Goal: Task Accomplishment & Management: Manage account settings

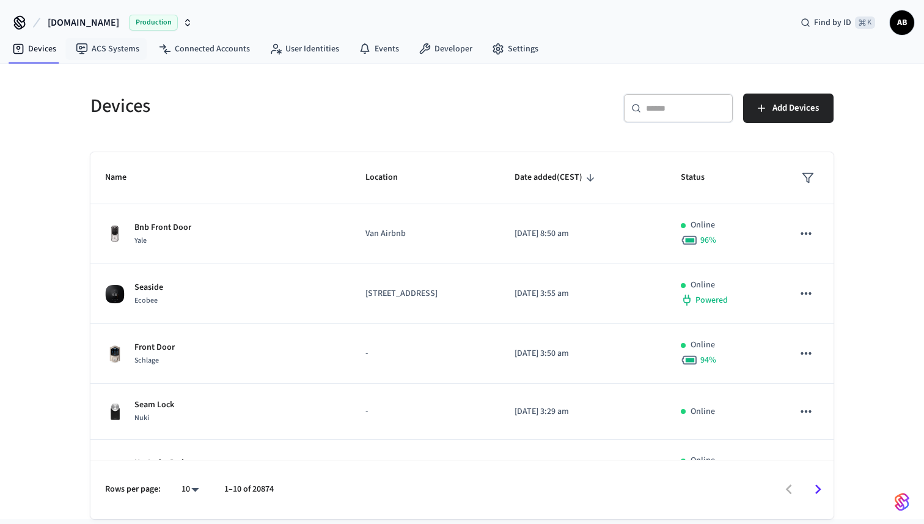
click at [136, 17] on span "Production" at bounding box center [153, 23] width 49 height 16
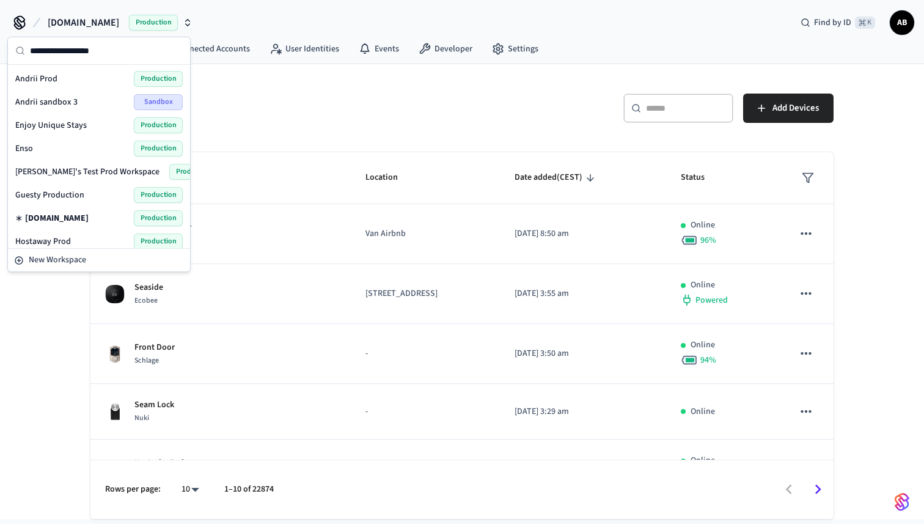
click at [56, 97] on span "Andrii sandbox 3" at bounding box center [46, 102] width 62 height 12
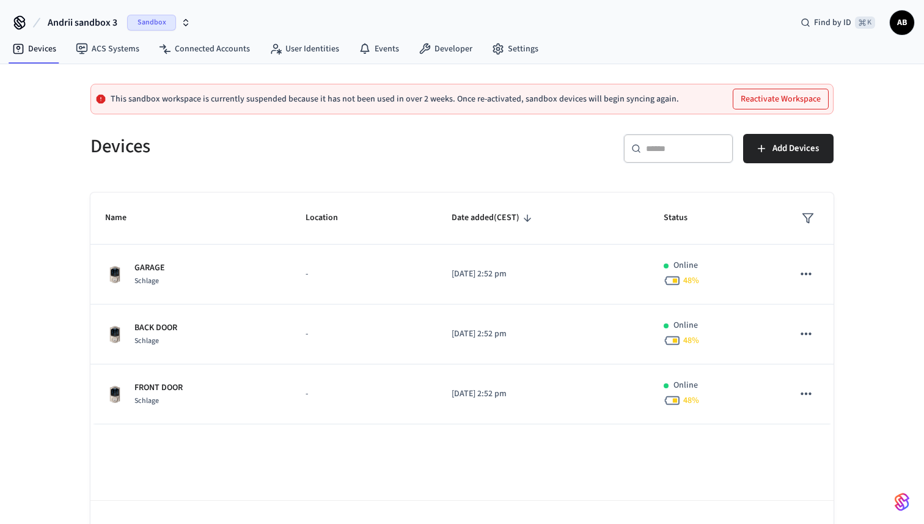
click at [780, 102] on button "Reactivate Workspace" at bounding box center [780, 99] width 95 height 20
click at [142, 26] on span "Sandbox" at bounding box center [151, 23] width 49 height 16
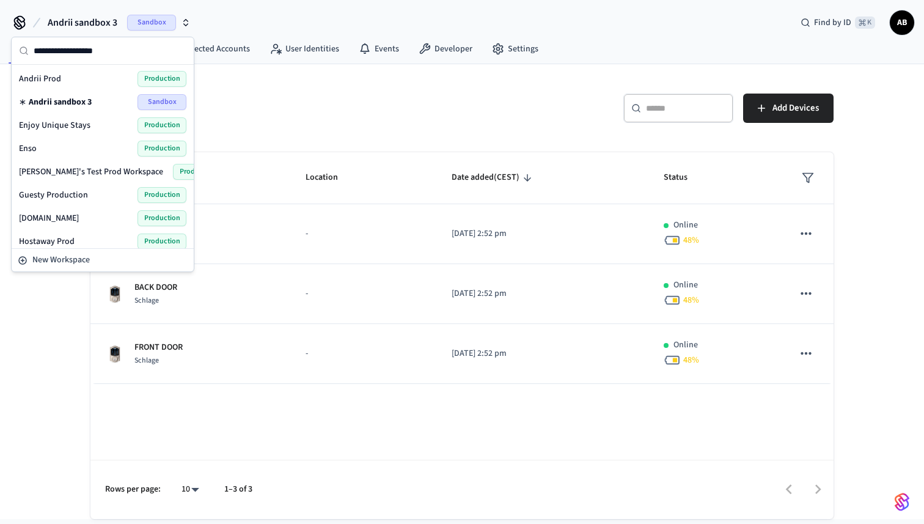
click at [344, 115] on h5 "Devices" at bounding box center [272, 106] width 364 height 25
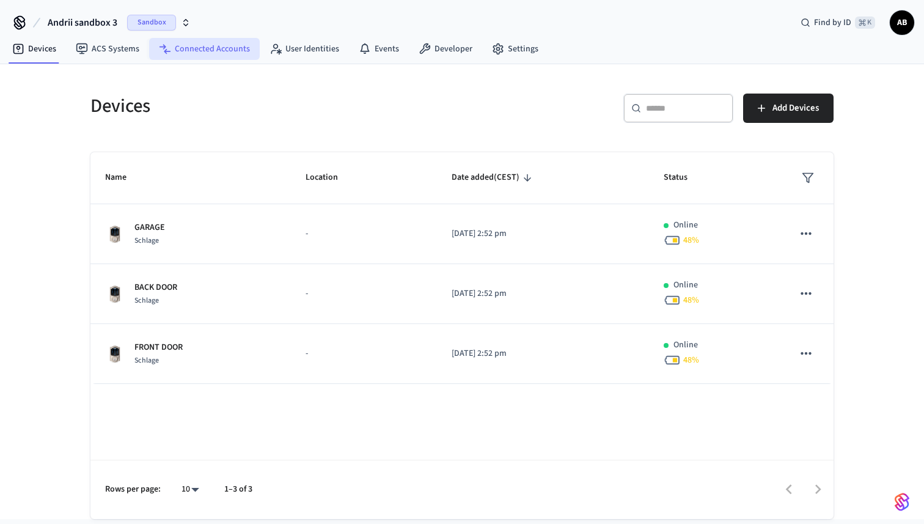
click at [179, 45] on link "Connected Accounts" at bounding box center [204, 49] width 111 height 22
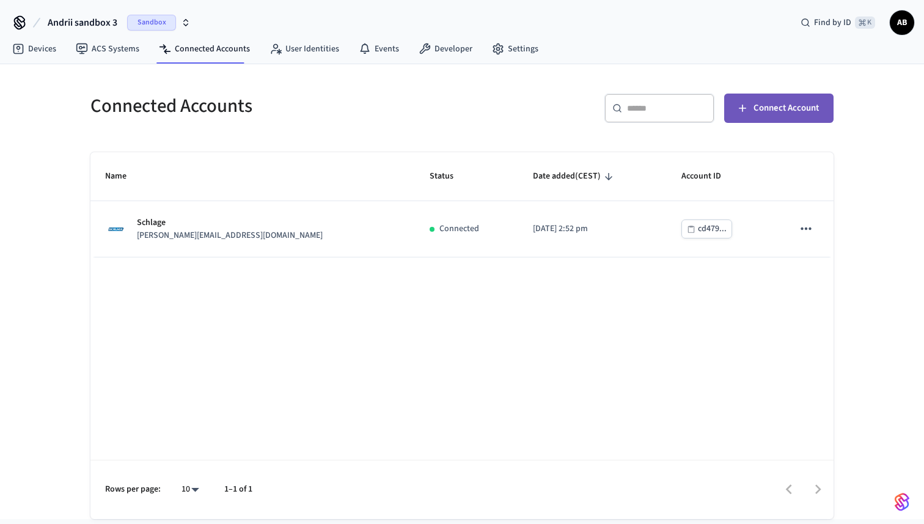
click at [784, 107] on span "Connect Account" at bounding box center [786, 108] width 65 height 16
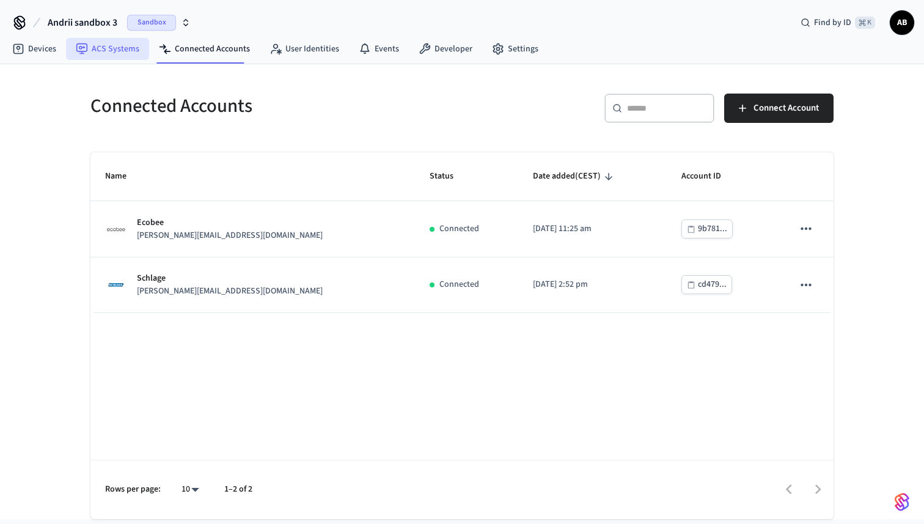
click at [90, 47] on link "ACS Systems" at bounding box center [107, 49] width 83 height 22
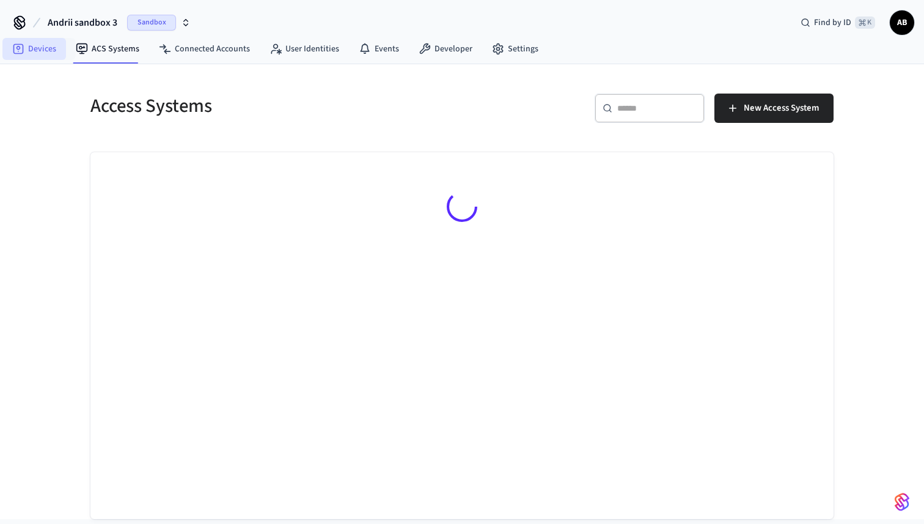
click at [46, 55] on link "Devices" at bounding box center [34, 49] width 64 height 22
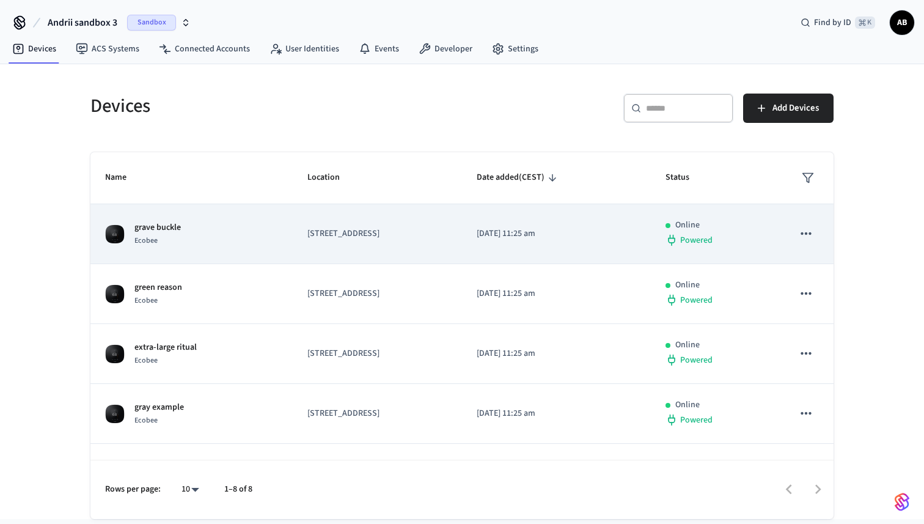
click at [344, 259] on td "[STREET_ADDRESS]" at bounding box center [377, 234] width 169 height 60
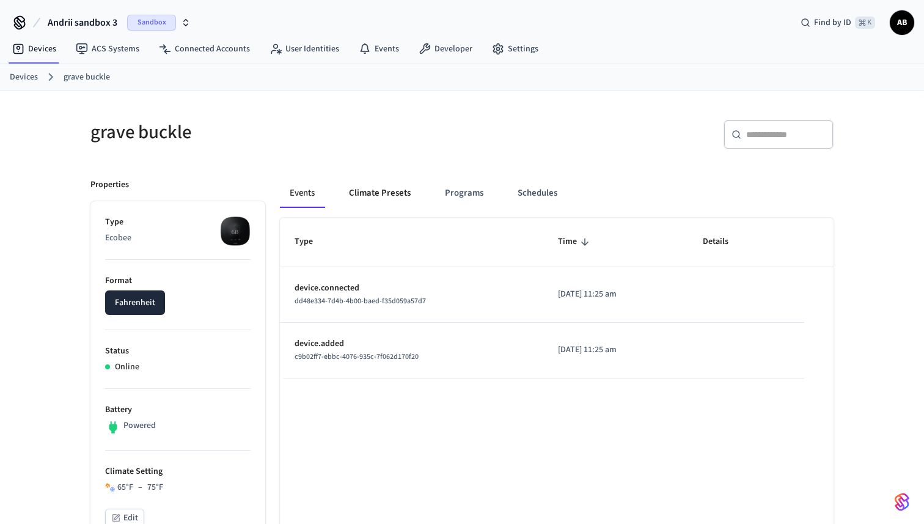
click at [373, 194] on button "Climate Presets" at bounding box center [379, 192] width 81 height 29
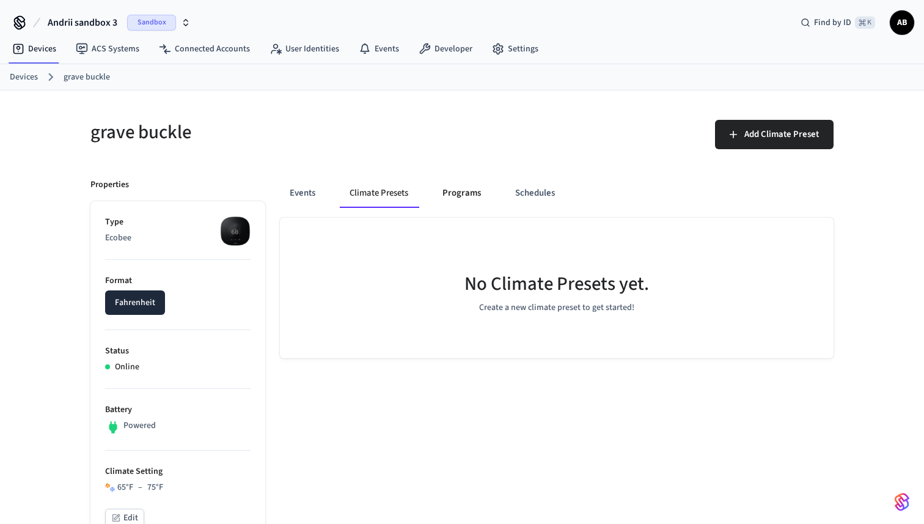
click at [467, 202] on button "Programs" at bounding box center [462, 192] width 58 height 29
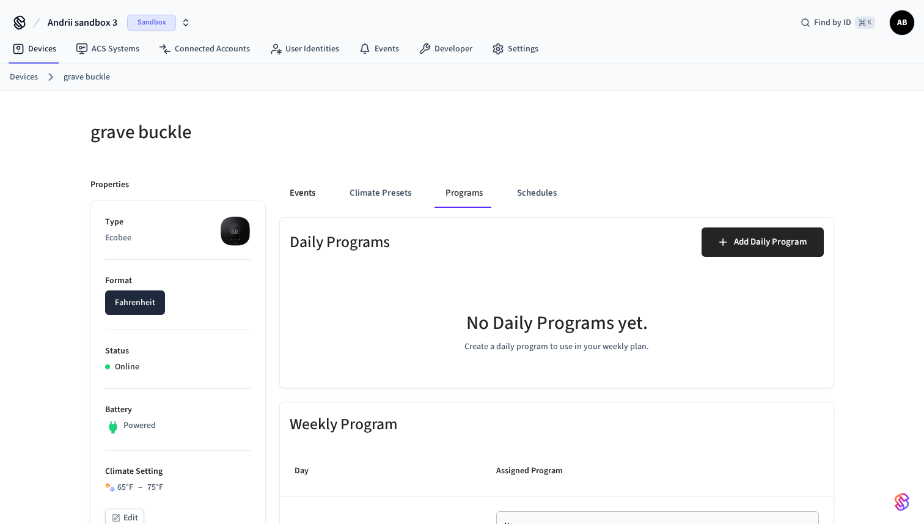
click at [302, 191] on button "Events" at bounding box center [302, 192] width 45 height 29
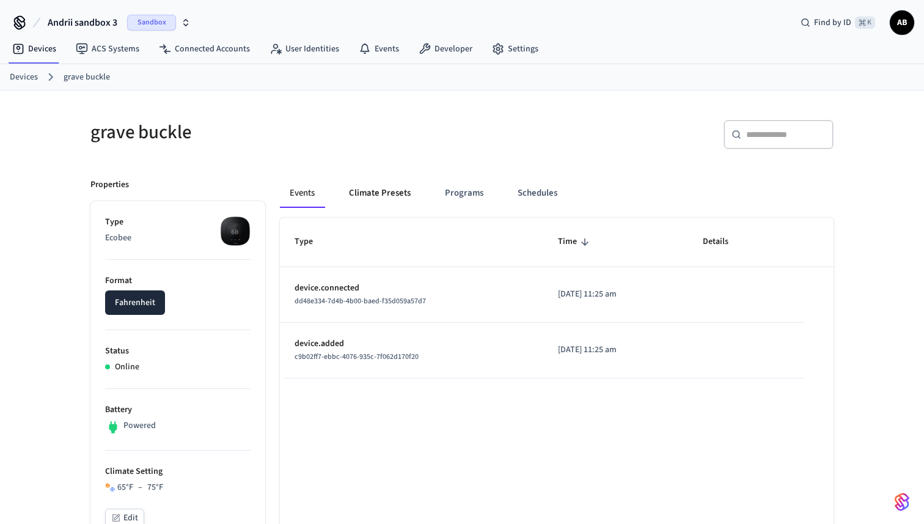
click at [356, 192] on button "Climate Presets" at bounding box center [379, 192] width 81 height 29
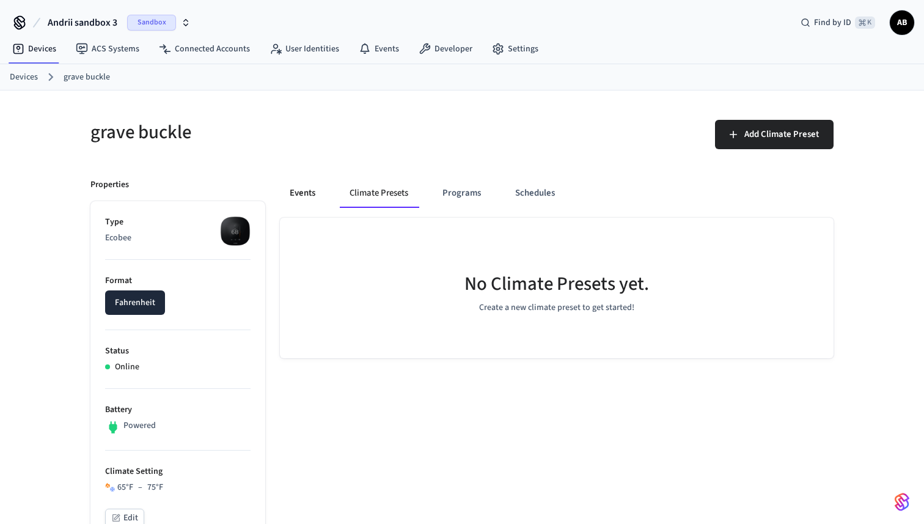
click at [321, 194] on button "Events" at bounding box center [302, 192] width 45 height 29
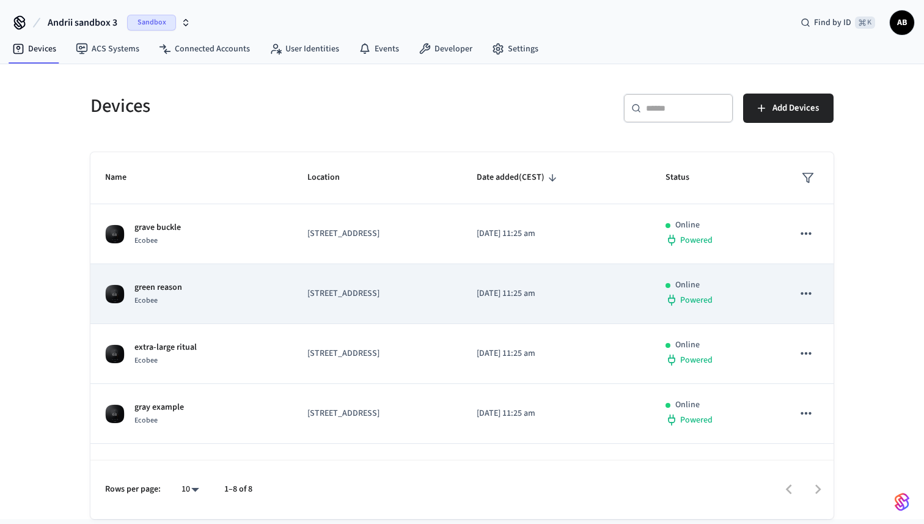
click at [163, 292] on p "green reason" at bounding box center [158, 287] width 48 height 13
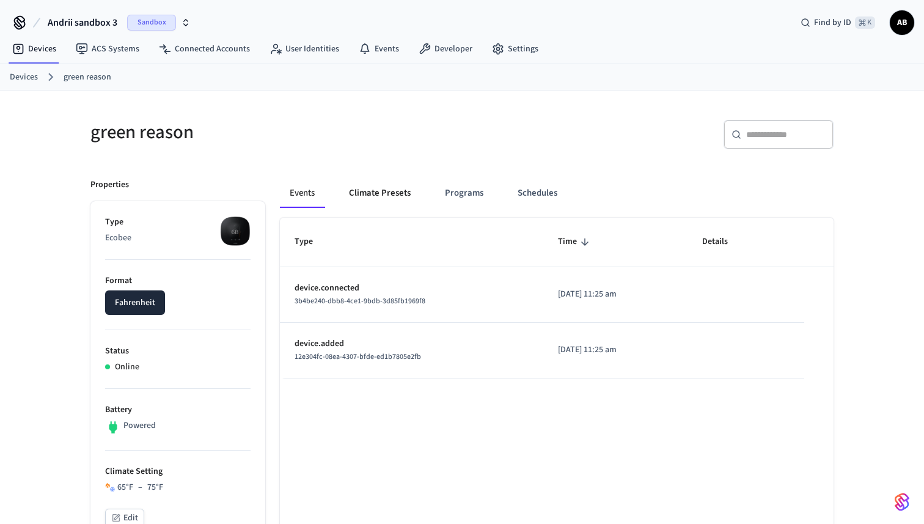
click at [377, 193] on button "Climate Presets" at bounding box center [379, 192] width 81 height 29
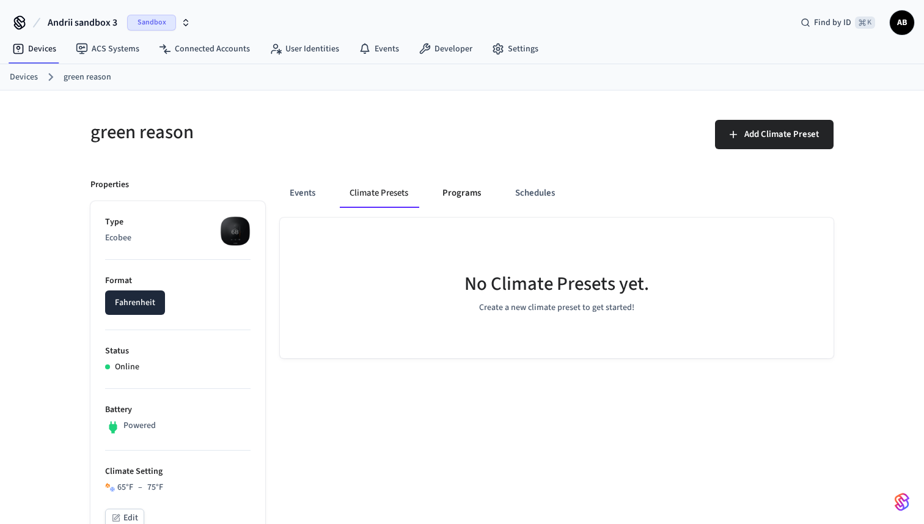
click at [459, 196] on button "Programs" at bounding box center [462, 192] width 58 height 29
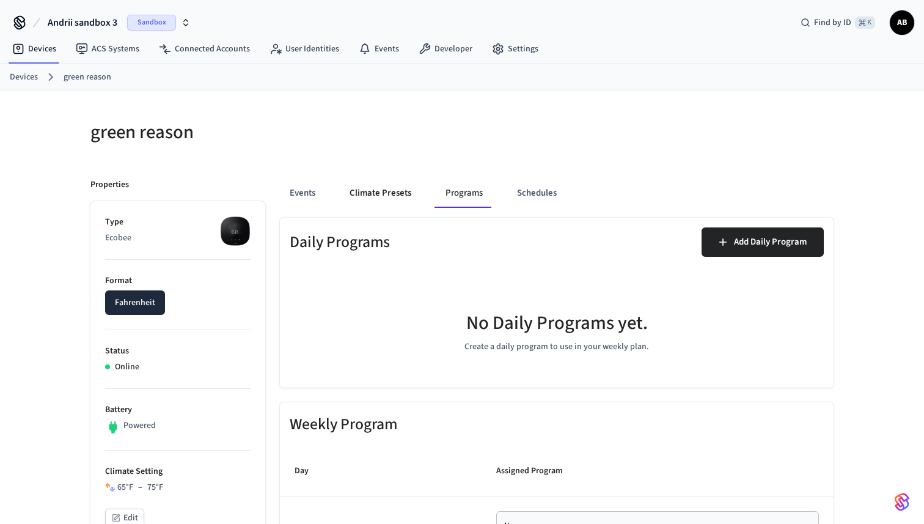
click at [387, 199] on button "Climate Presets" at bounding box center [380, 192] width 81 height 29
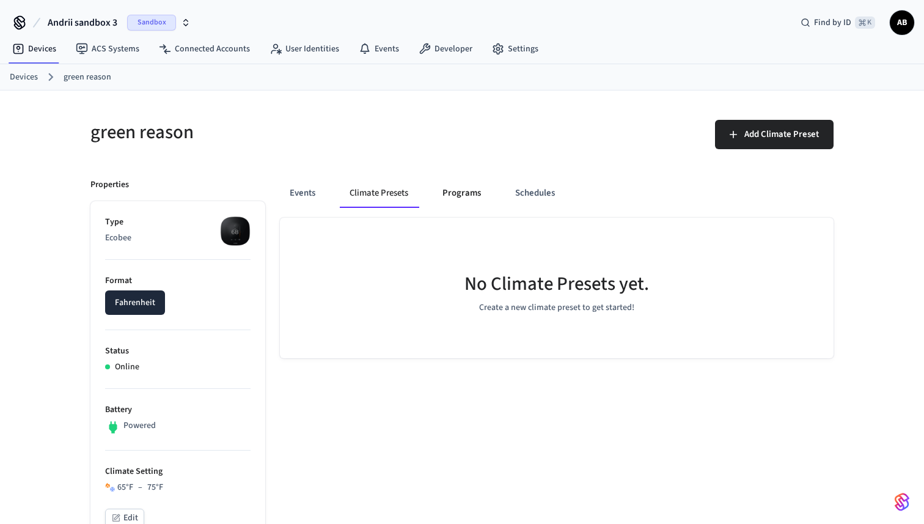
click at [458, 200] on button "Programs" at bounding box center [462, 192] width 58 height 29
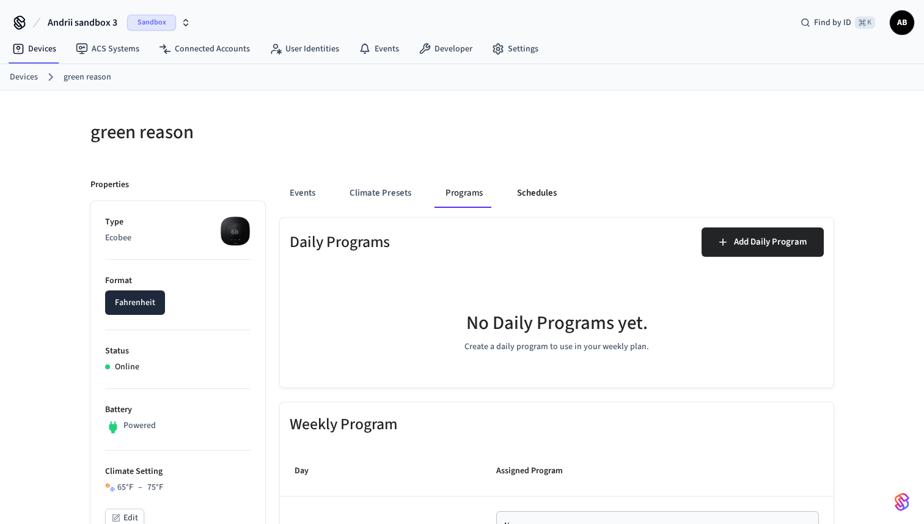
click at [533, 200] on button "Schedules" at bounding box center [536, 192] width 59 height 29
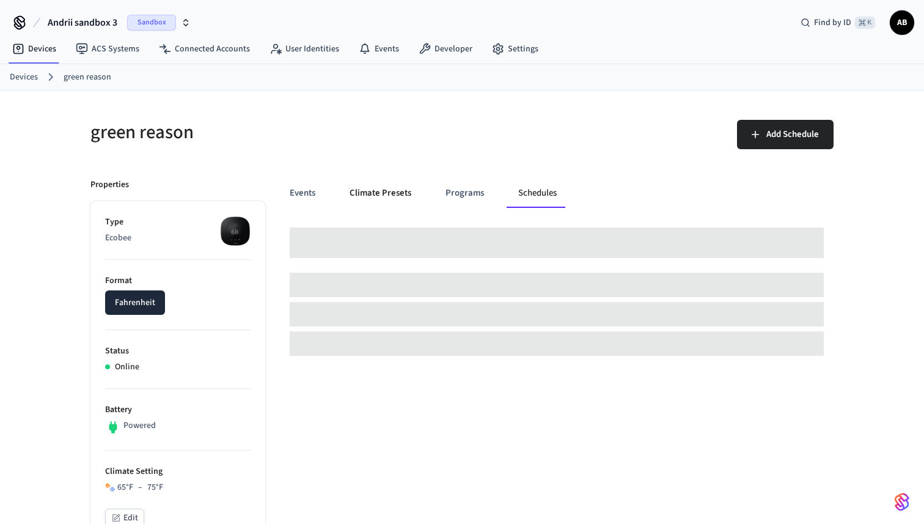
click at [388, 197] on button "Climate Presets" at bounding box center [380, 192] width 81 height 29
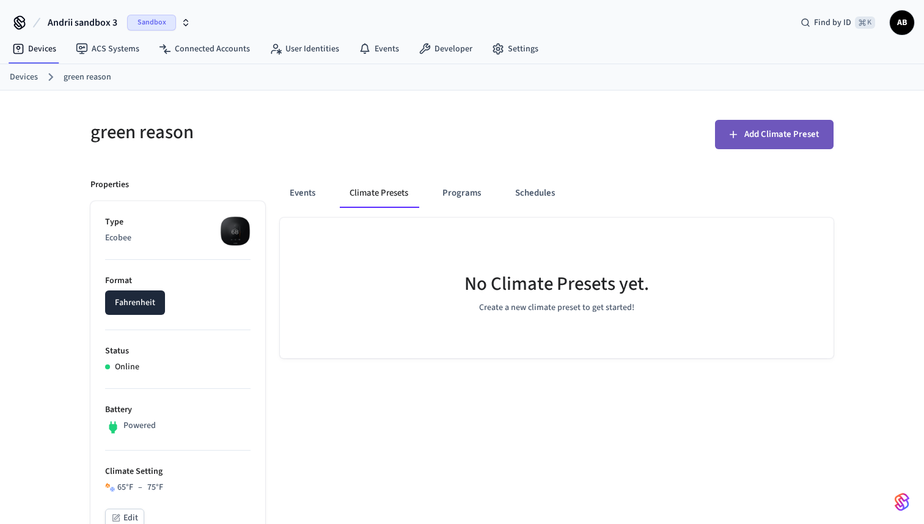
click at [767, 131] on span "Add Climate Preset" at bounding box center [781, 135] width 75 height 16
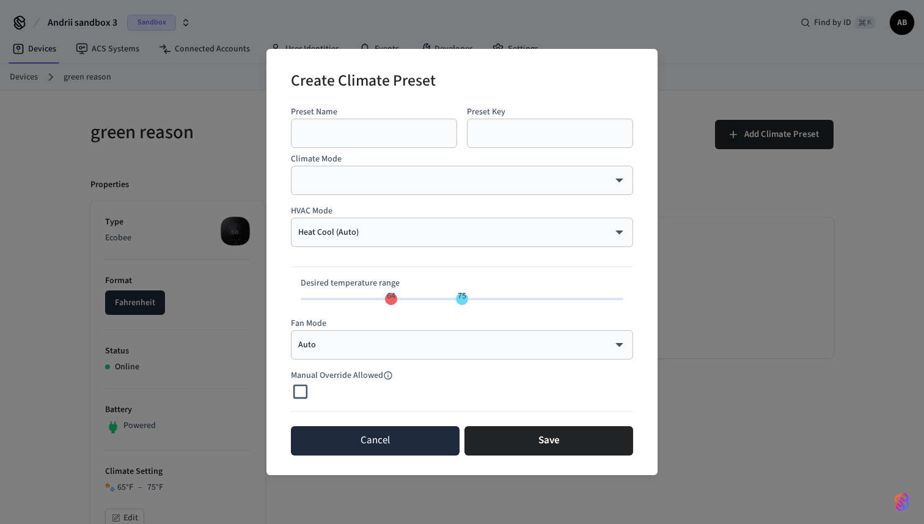
click at [351, 447] on button "Cancel" at bounding box center [375, 440] width 169 height 29
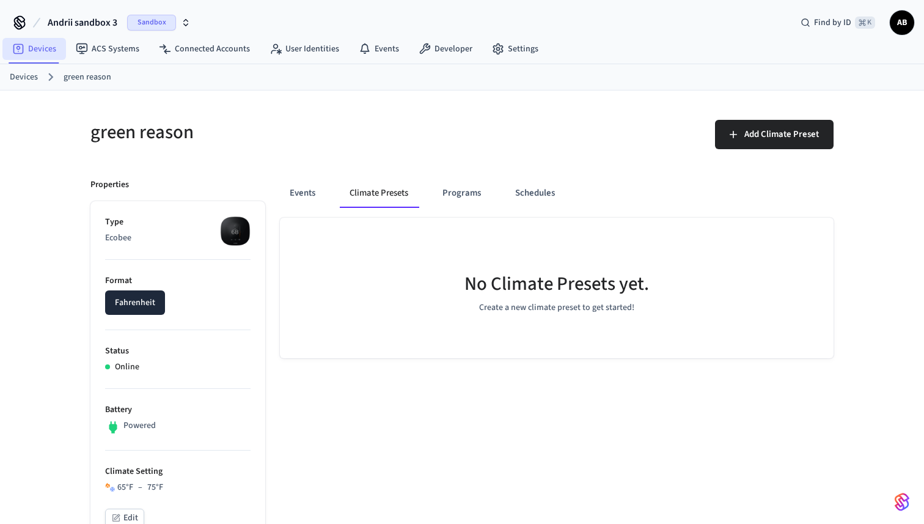
click at [45, 43] on link "Devices" at bounding box center [34, 49] width 64 height 22
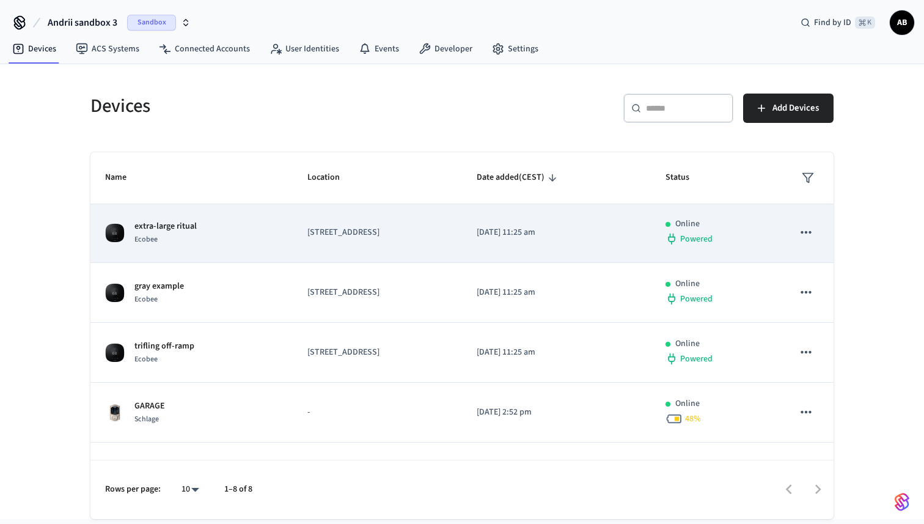
scroll to position [120, 0]
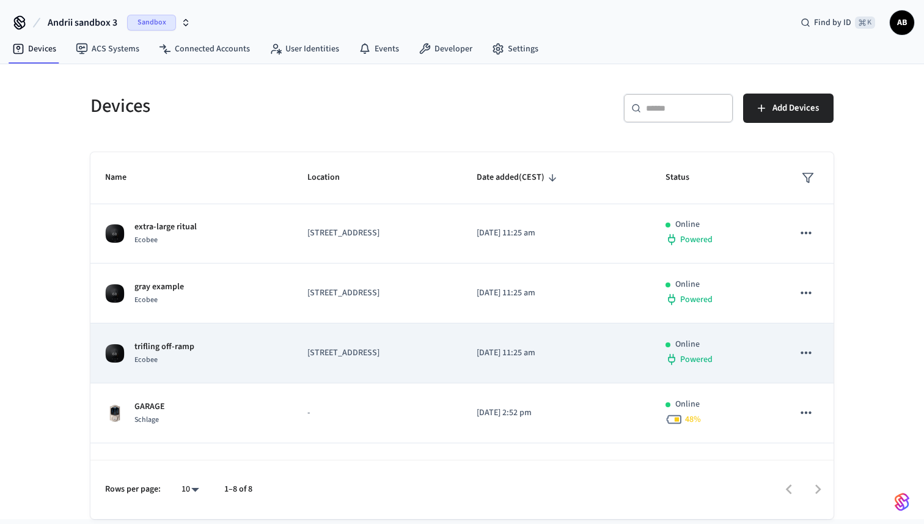
click at [219, 350] on div "trifling off-ramp Ecobee" at bounding box center [191, 353] width 173 height 26
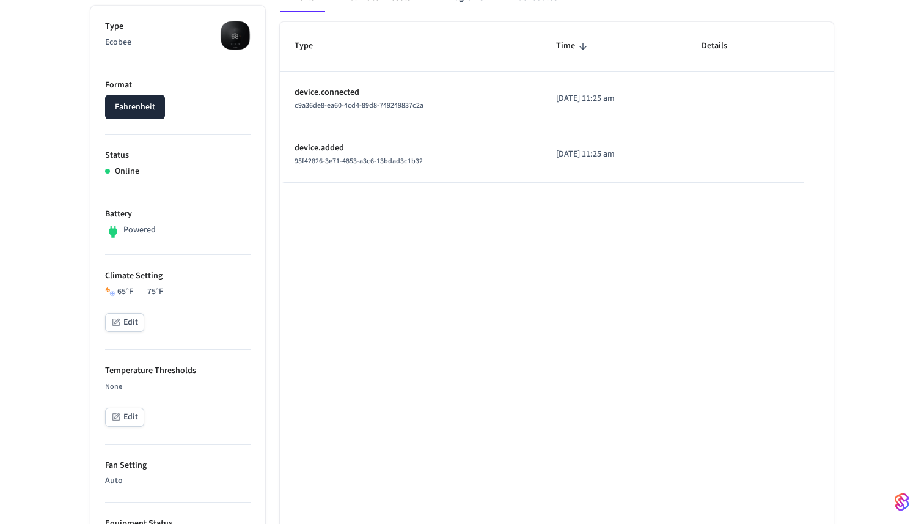
scroll to position [271, 0]
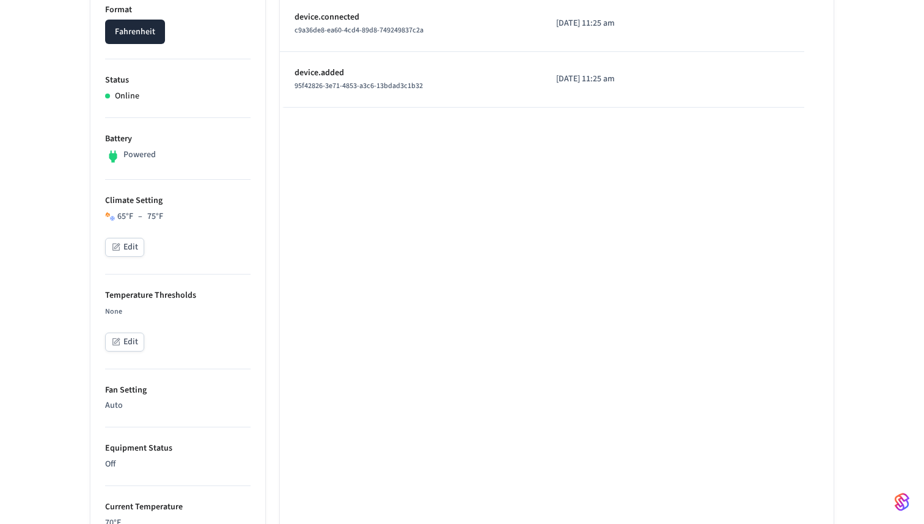
click at [131, 244] on button "Edit" at bounding box center [124, 247] width 39 height 19
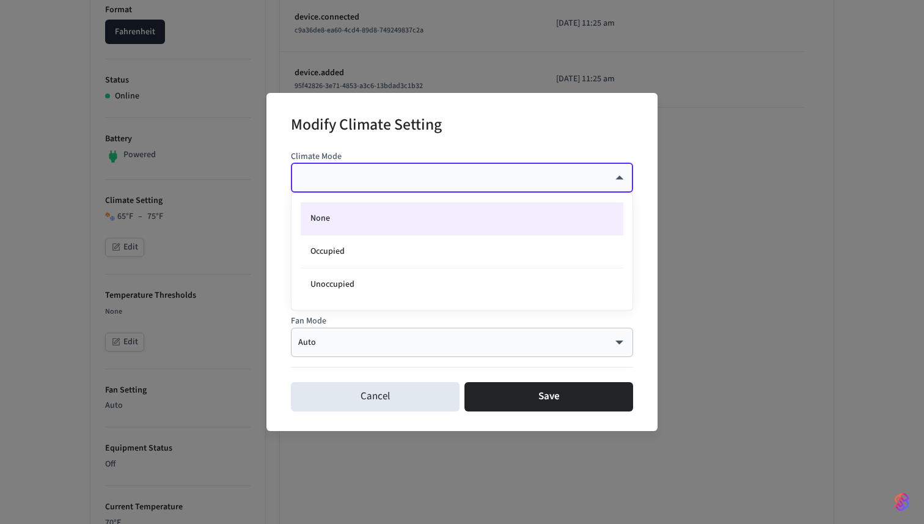
click at [341, 183] on body "Andrii sandbox 3 Sandbox Find by ID ⌘ K AB Devices ACS Systems Connected Accoun…" at bounding box center [462, 337] width 924 height 1216
click at [389, 139] on div at bounding box center [462, 262] width 924 height 524
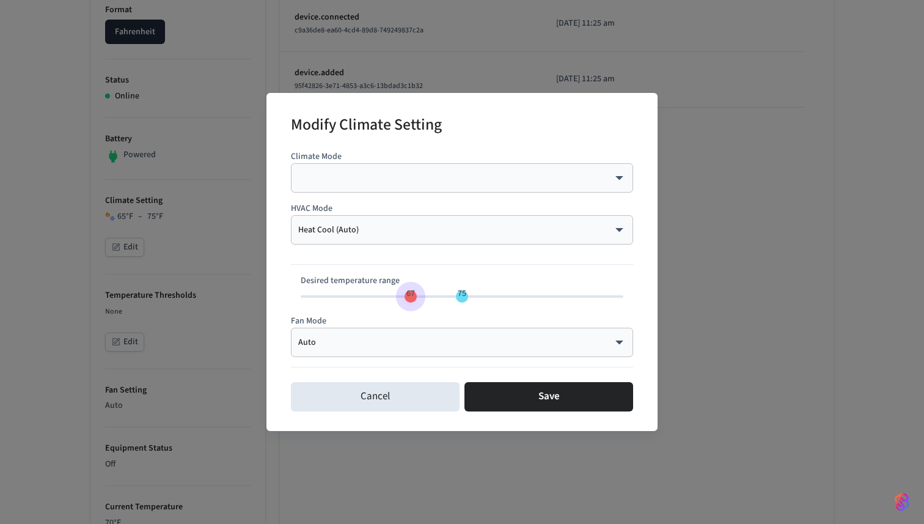
type input "**"
drag, startPoint x: 397, startPoint y: 299, endPoint x: 462, endPoint y: 301, distance: 64.8
click at [462, 301] on span "70 75" at bounding box center [462, 296] width 323 height 18
type input "**"
drag, startPoint x: 462, startPoint y: 301, endPoint x: 492, endPoint y: 300, distance: 30.0
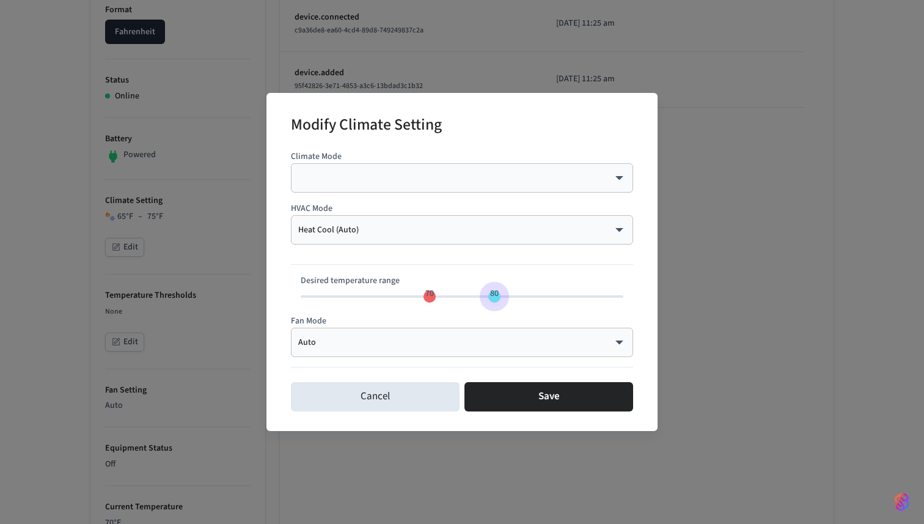
click at [492, 300] on span "80" at bounding box center [494, 294] width 23 height 18
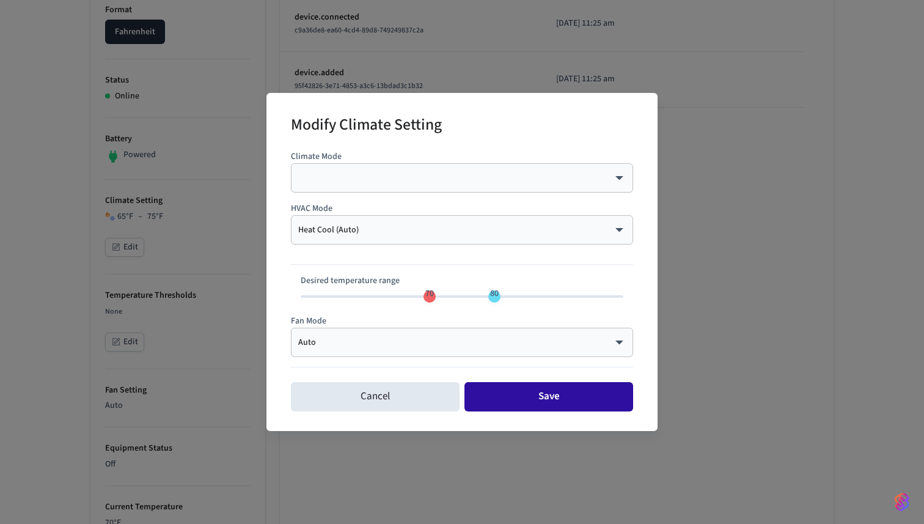
click at [496, 399] on button "Save" at bounding box center [549, 396] width 169 height 29
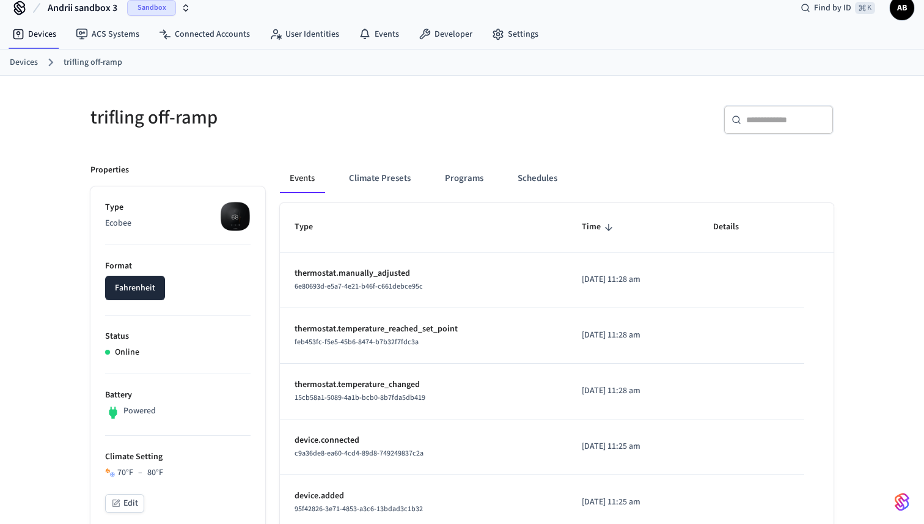
scroll to position [0, 0]
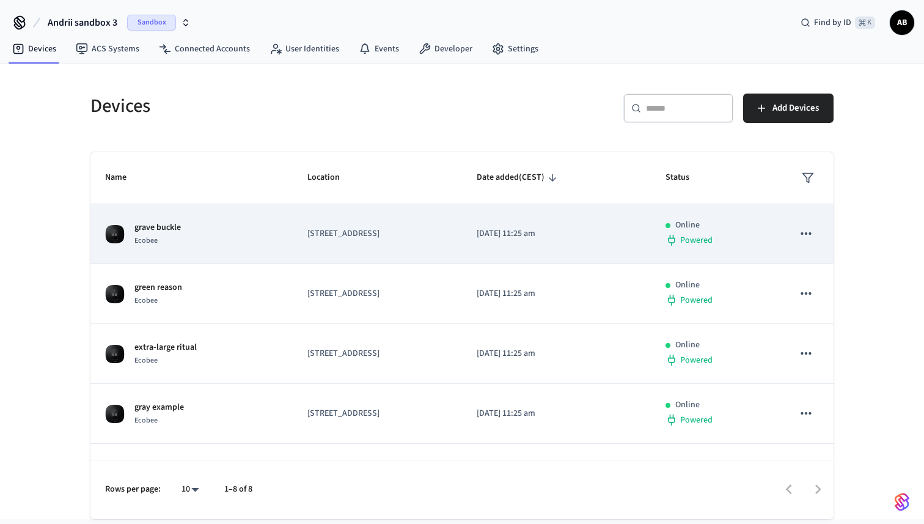
click at [255, 226] on td "grave buckle Ecobee" at bounding box center [191, 234] width 202 height 60
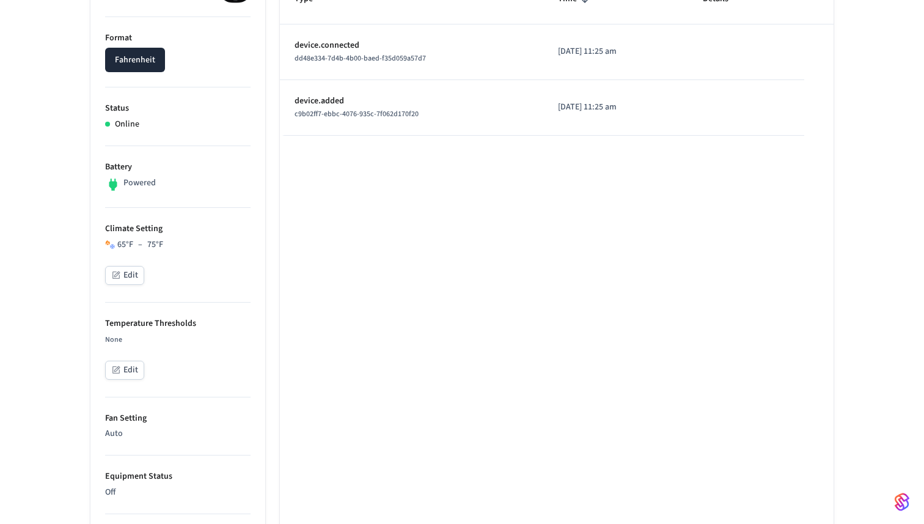
scroll to position [241, 0]
click at [132, 276] on button "Edit" at bounding box center [124, 277] width 39 height 19
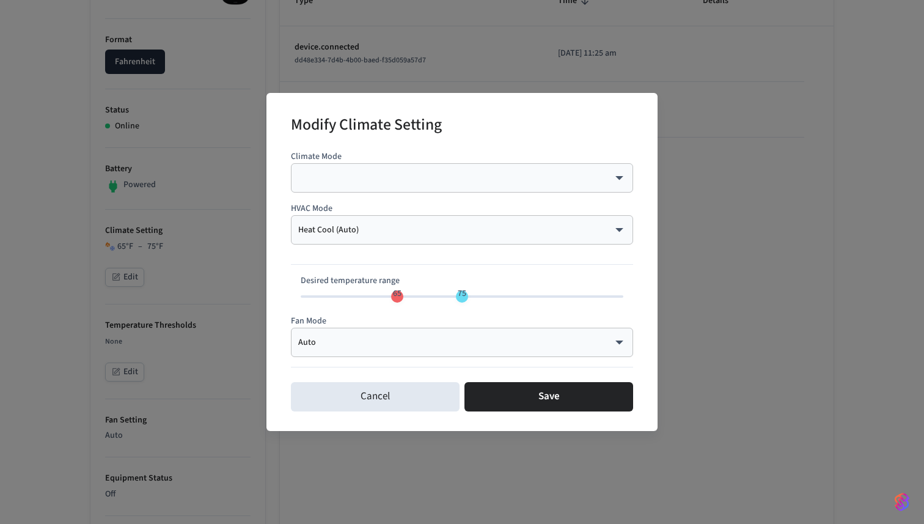
click at [346, 224] on body "Andrii sandbox 3 Sandbox Find by ID ⌘ K AB Devices ACS Systems Connected Accoun…" at bounding box center [462, 367] width 924 height 1216
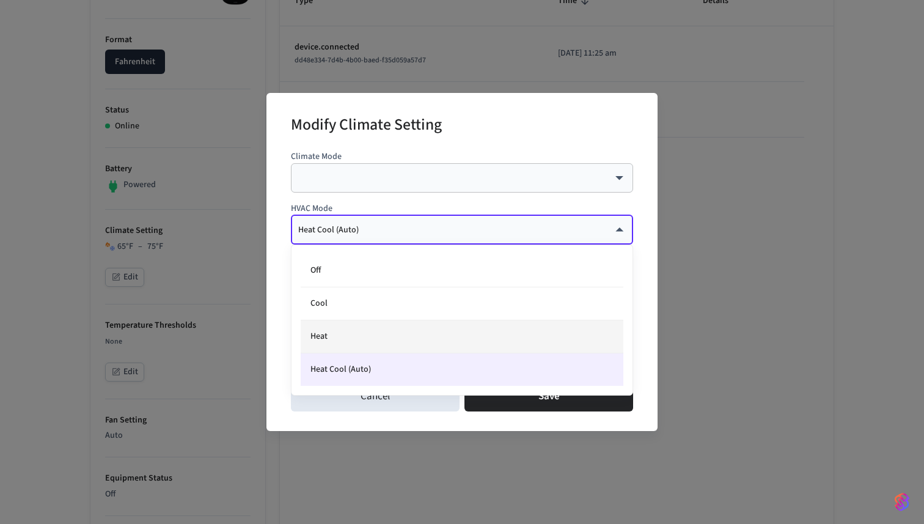
click at [334, 336] on li "Heat" at bounding box center [462, 336] width 323 height 33
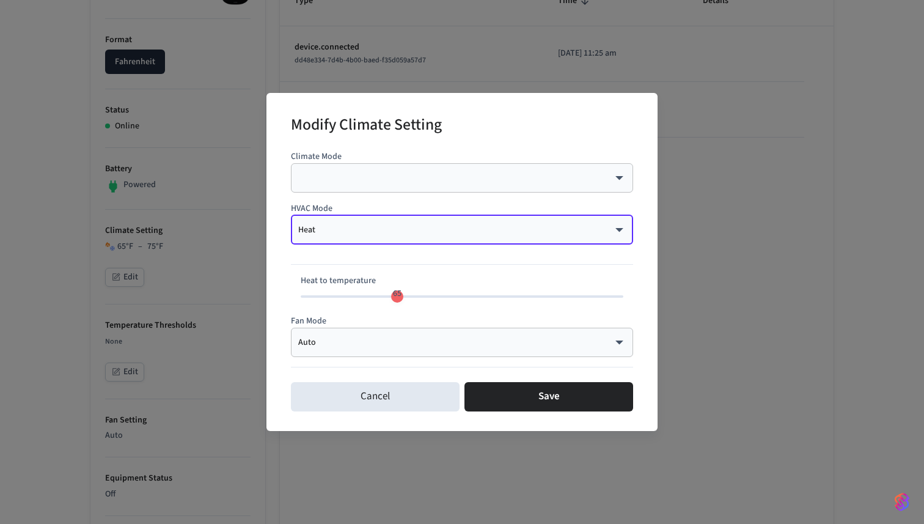
click at [364, 218] on div "Heat **** ​" at bounding box center [462, 229] width 342 height 29
click at [327, 219] on div "Heat **** ​" at bounding box center [462, 229] width 342 height 29
click at [348, 232] on body "Andrii sandbox 3 Sandbox Find by ID ⌘ K AB Devices ACS Systems Connected Accoun…" at bounding box center [462, 367] width 924 height 1216
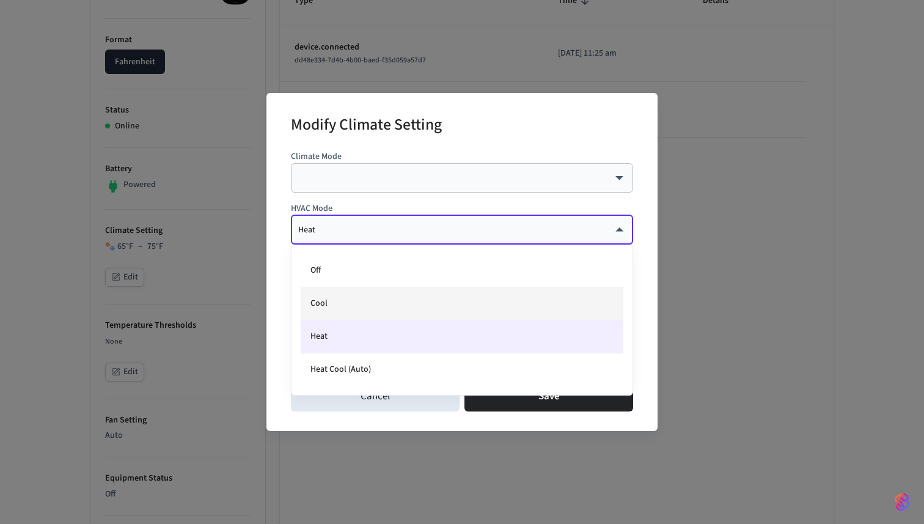
click at [319, 295] on li "Cool" at bounding box center [462, 303] width 323 height 33
type input "****"
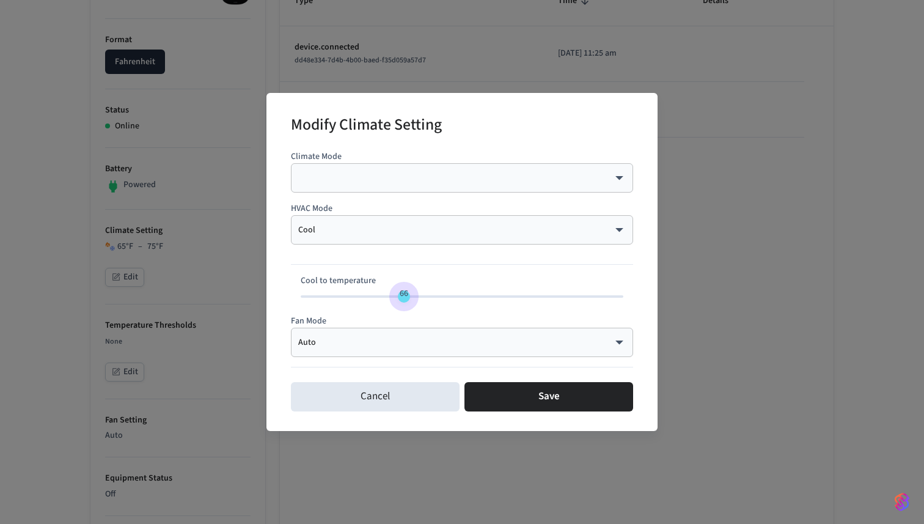
type input "**"
drag, startPoint x: 466, startPoint y: 292, endPoint x: 399, endPoint y: 296, distance: 68.0
click at [399, 296] on span "65" at bounding box center [397, 294] width 23 height 18
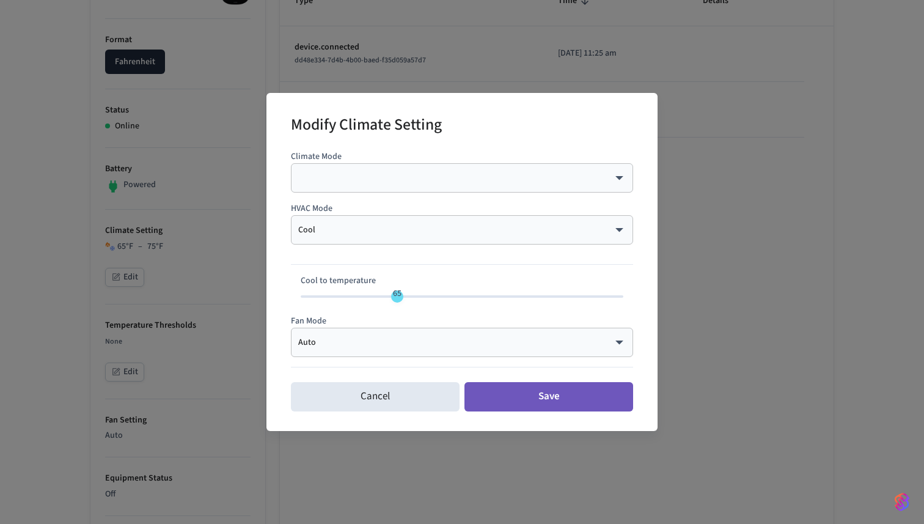
click at [521, 395] on button "Save" at bounding box center [549, 396] width 169 height 29
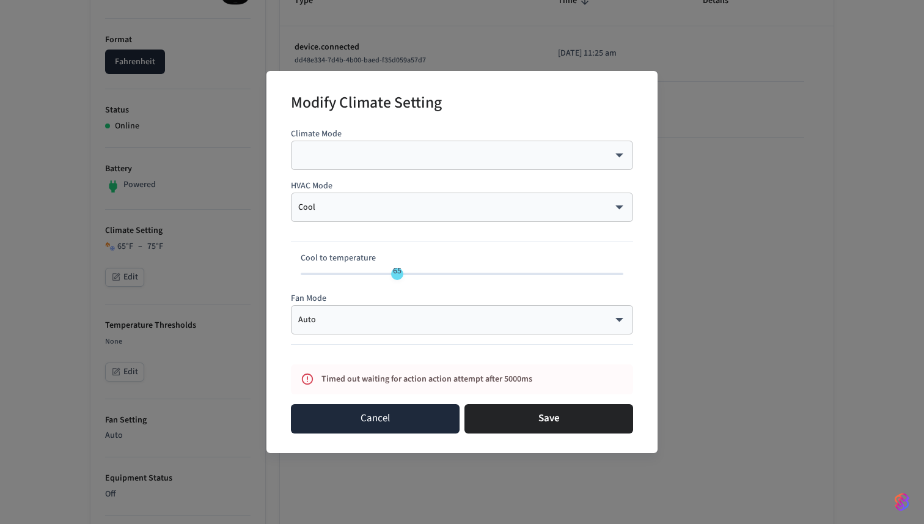
click at [368, 424] on button "Cancel" at bounding box center [375, 418] width 169 height 29
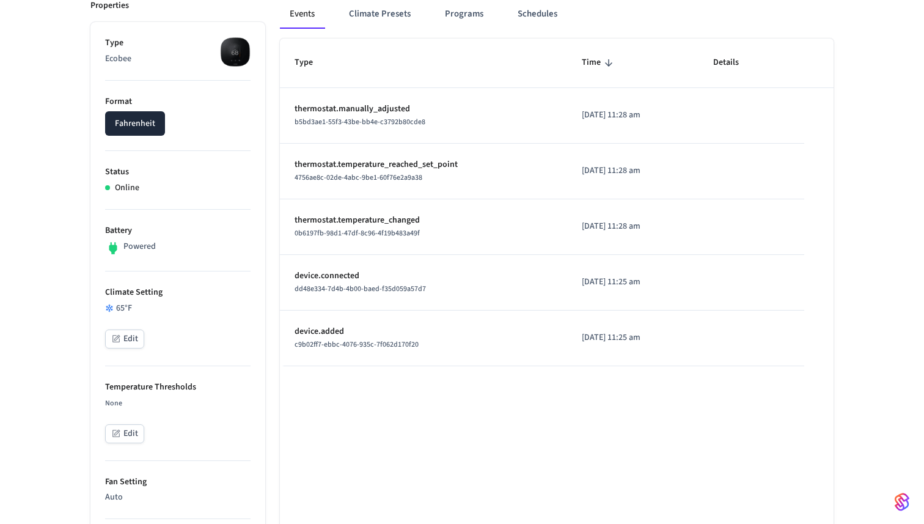
scroll to position [180, 0]
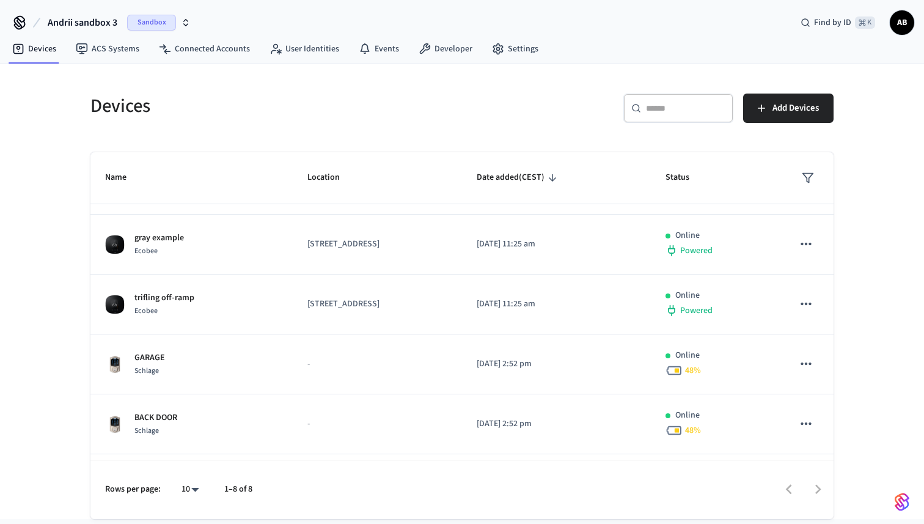
scroll to position [182, 0]
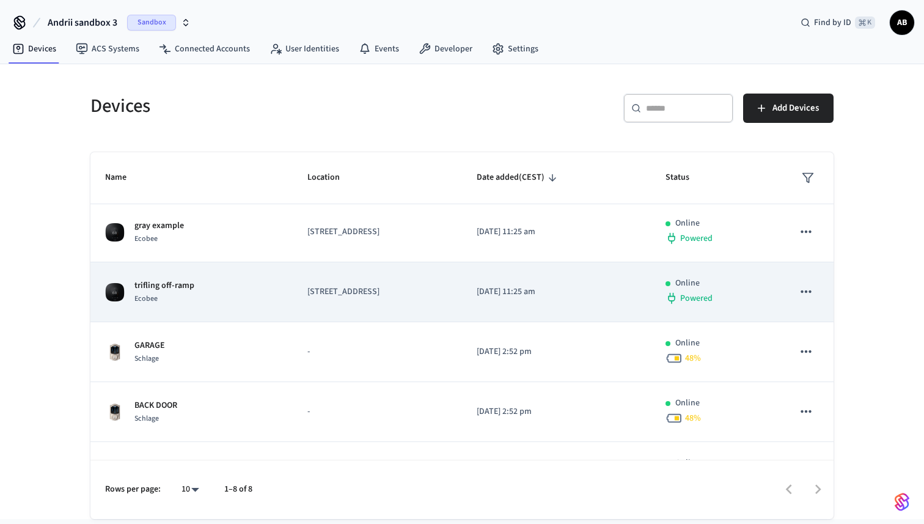
click at [204, 285] on div "trifling off-ramp Ecobee" at bounding box center [191, 292] width 173 height 26
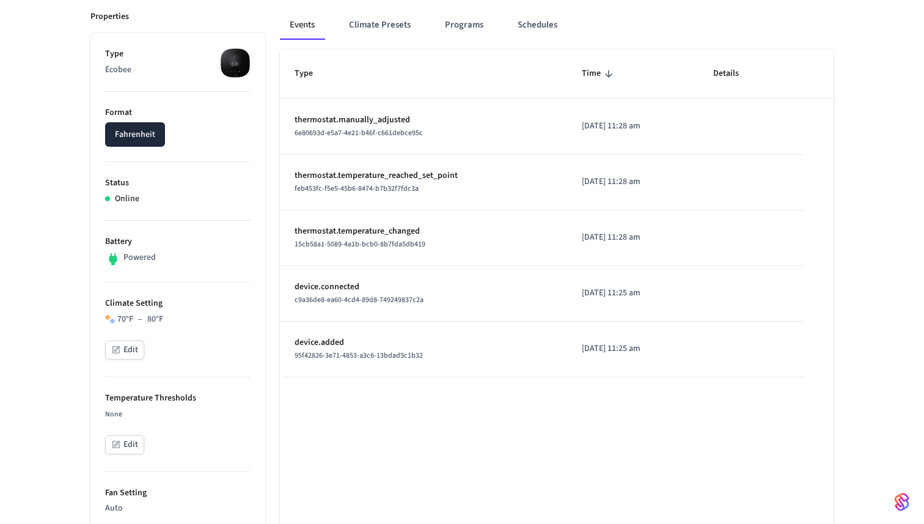
scroll to position [171, 0]
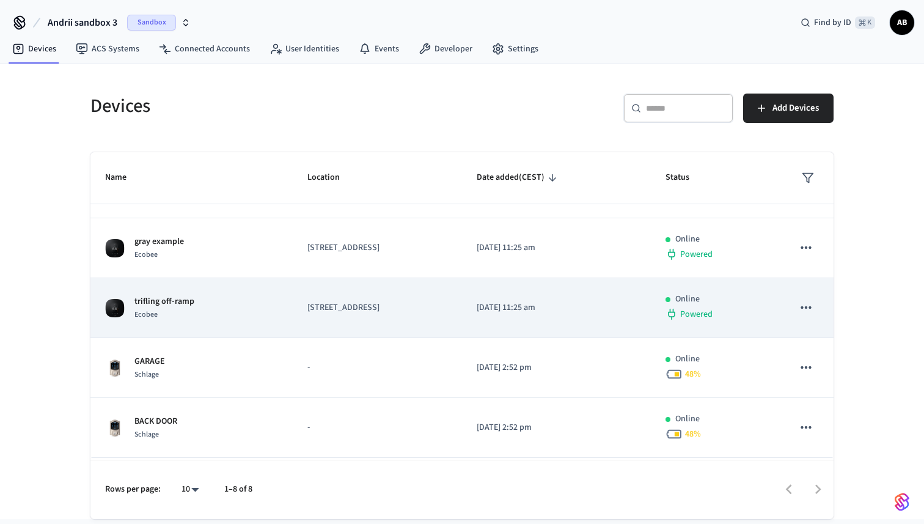
scroll to position [165, 0]
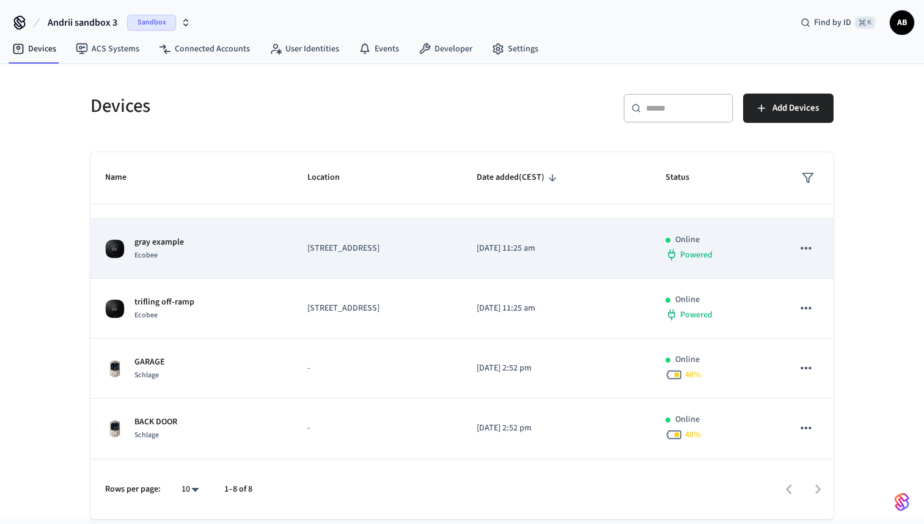
click at [184, 262] on td "gray example Ecobee" at bounding box center [191, 249] width 202 height 60
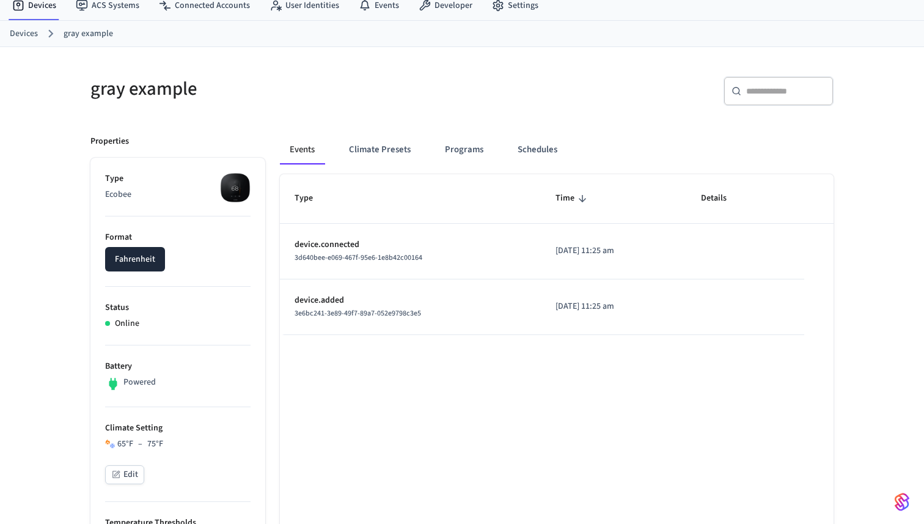
scroll to position [45, 0]
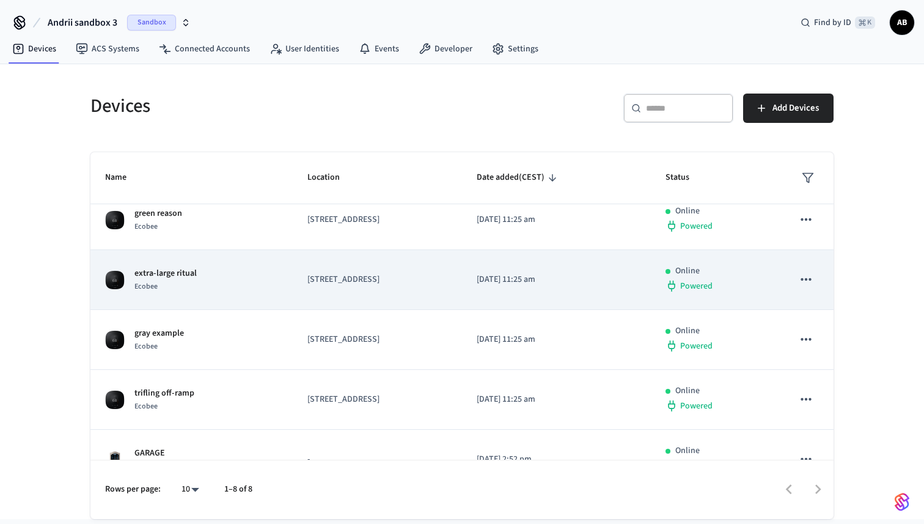
scroll to position [76, 0]
click at [207, 277] on div "extra-large ritual Ecobee" at bounding box center [191, 278] width 173 height 26
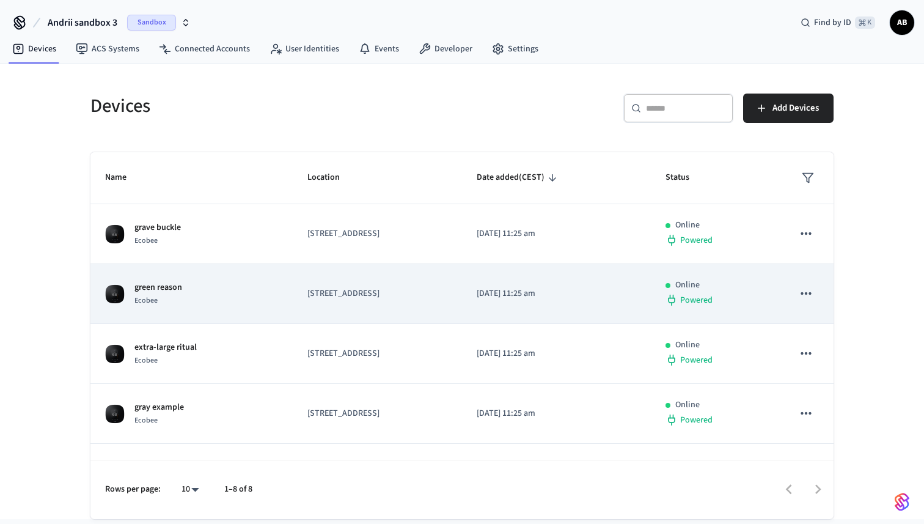
click at [189, 279] on td "green reason Ecobee" at bounding box center [191, 294] width 202 height 60
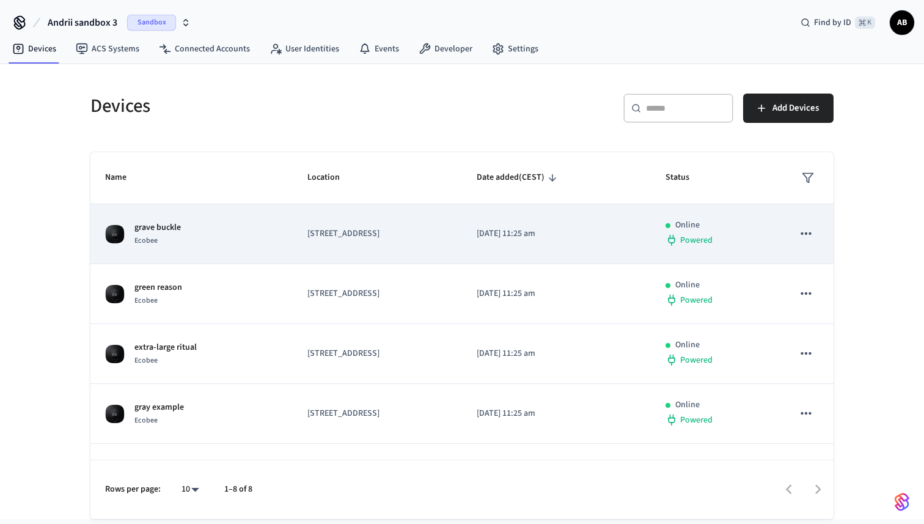
click at [188, 248] on td "grave buckle Ecobee" at bounding box center [191, 234] width 202 height 60
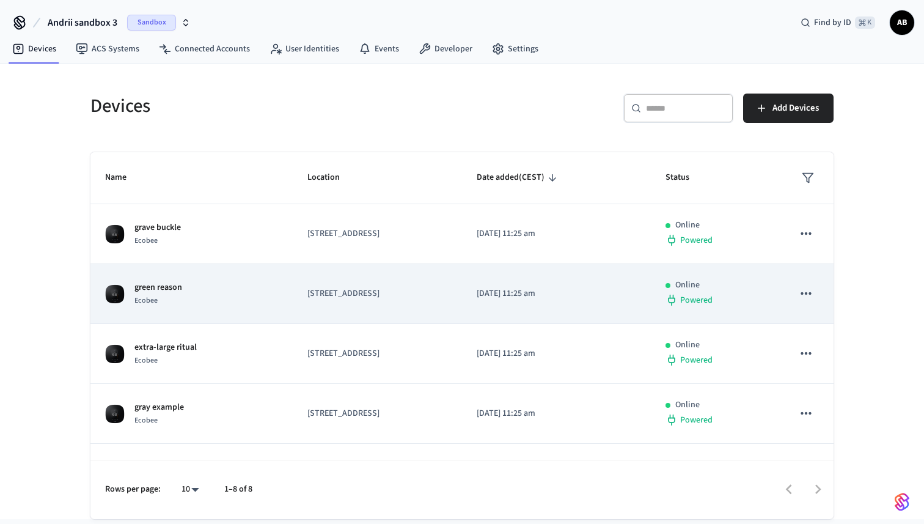
click at [183, 295] on div "green reason Ecobee" at bounding box center [191, 294] width 173 height 26
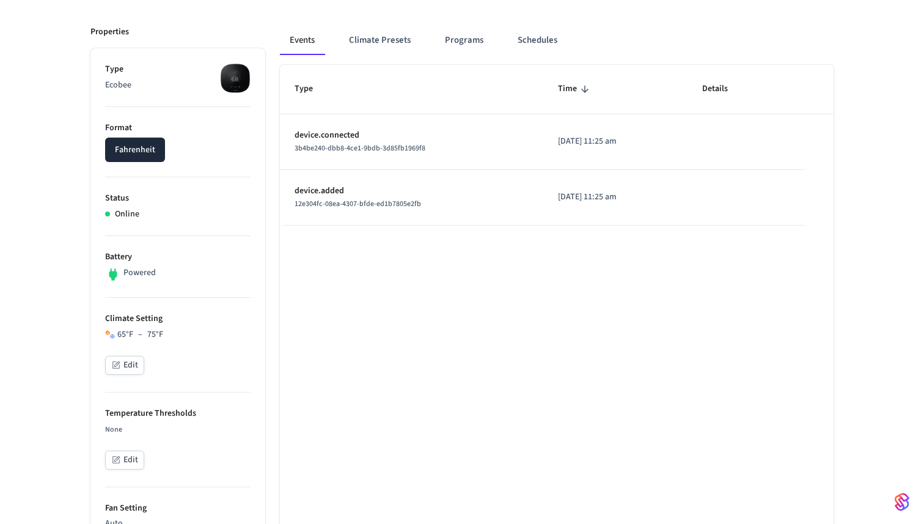
scroll to position [156, 0]
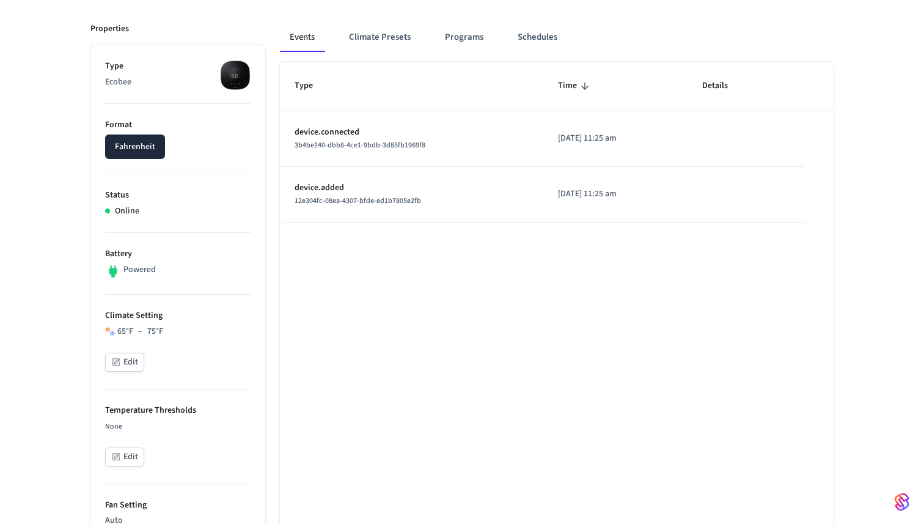
click at [141, 354] on button "Edit" at bounding box center [124, 362] width 39 height 19
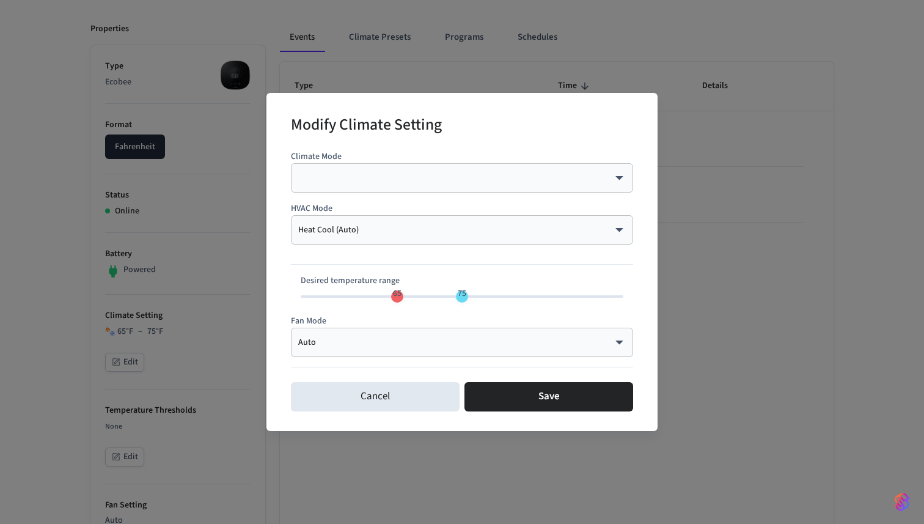
click at [370, 230] on body "Andrii sandbox 3 Sandbox Find by ID ⌘ K AB Devices ACS Systems Connected Accoun…" at bounding box center [462, 452] width 924 height 1216
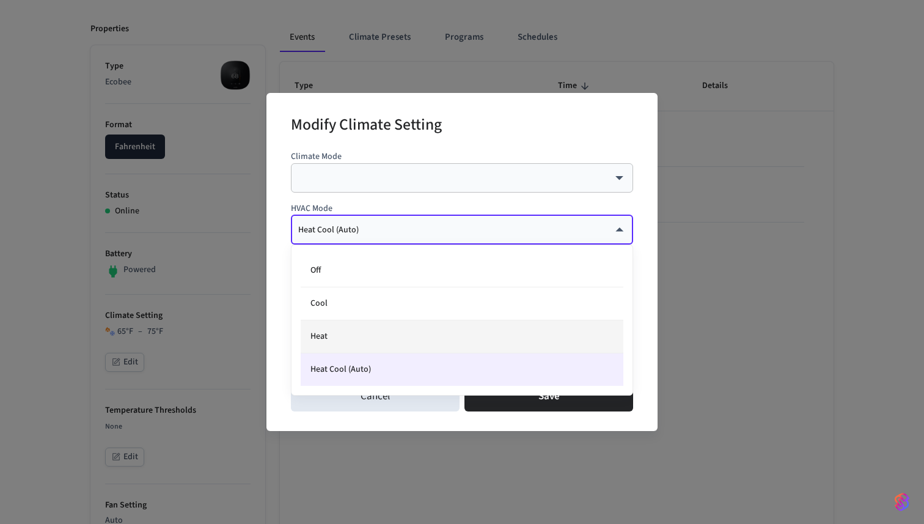
click at [320, 331] on li "Heat" at bounding box center [462, 336] width 323 height 33
type input "****"
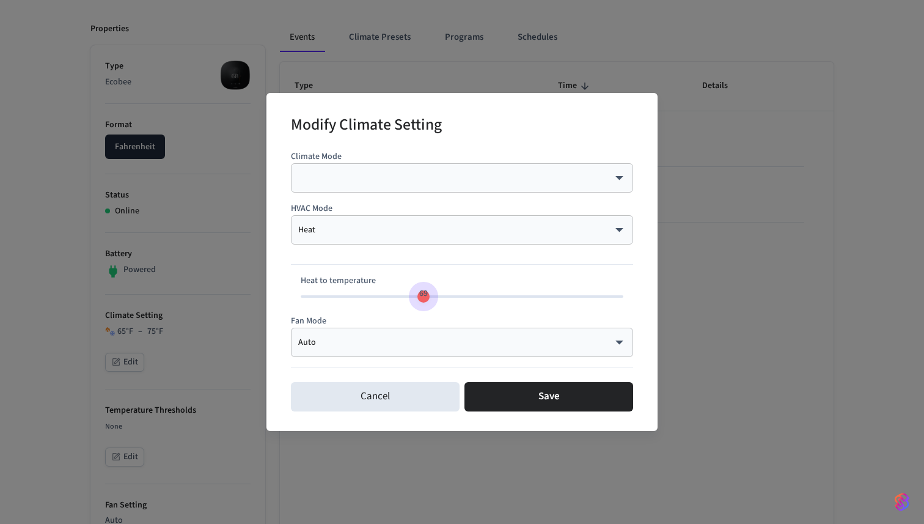
type input "**"
drag, startPoint x: 399, startPoint y: 299, endPoint x: 430, endPoint y: 301, distance: 30.6
click at [430, 301] on span "70" at bounding box center [429, 294] width 23 height 18
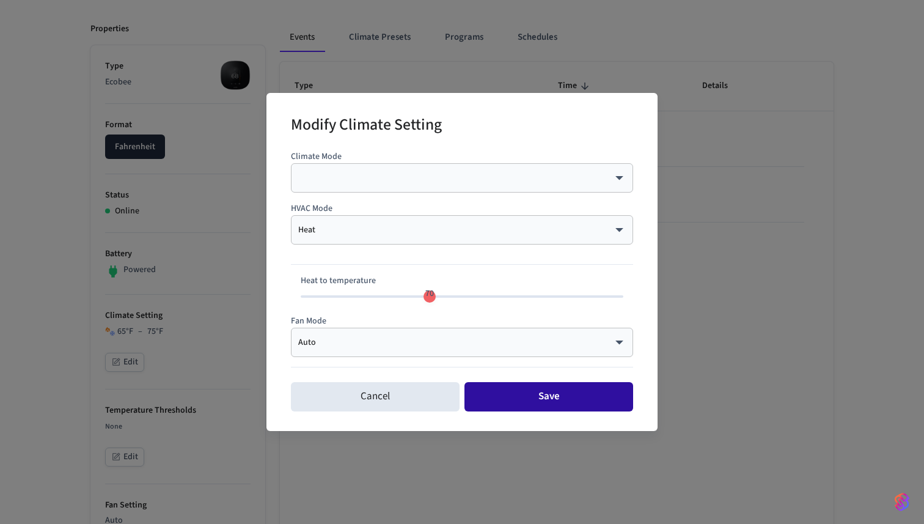
click at [517, 388] on button "Save" at bounding box center [549, 396] width 169 height 29
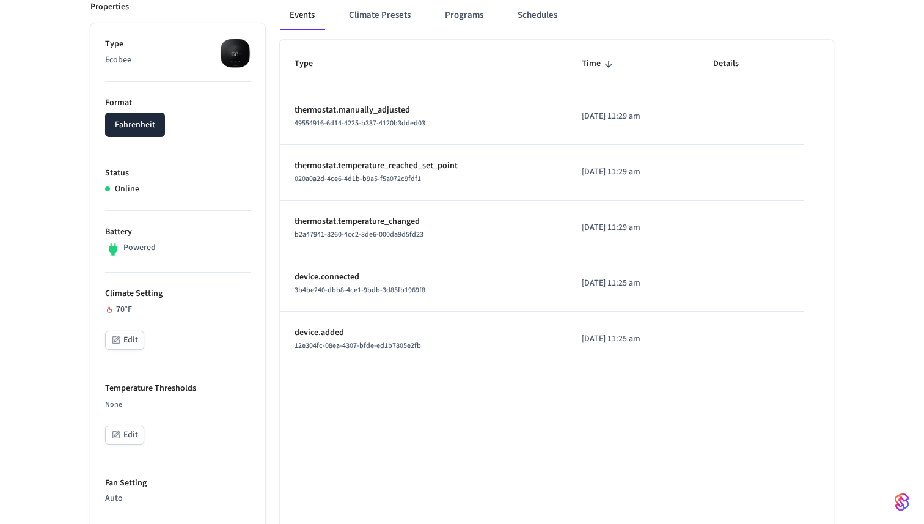
scroll to position [188, 0]
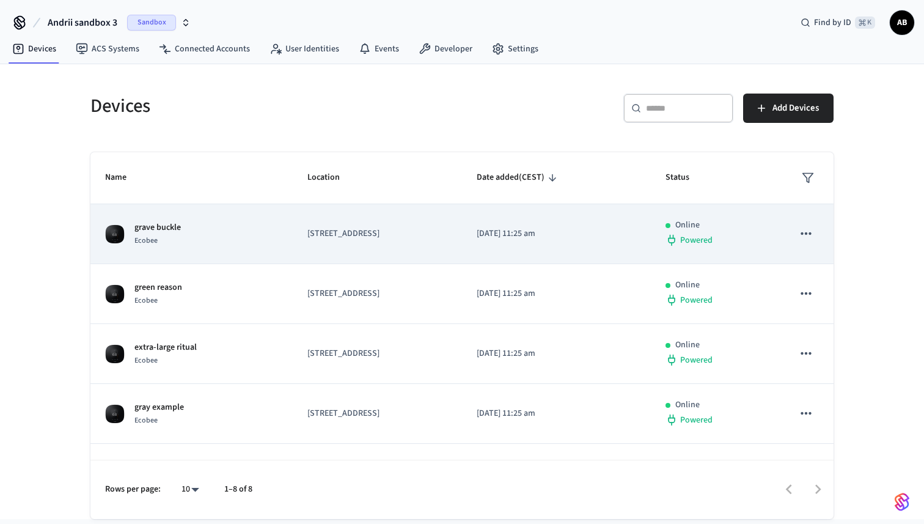
click at [244, 242] on div "grave buckle Ecobee" at bounding box center [191, 234] width 173 height 26
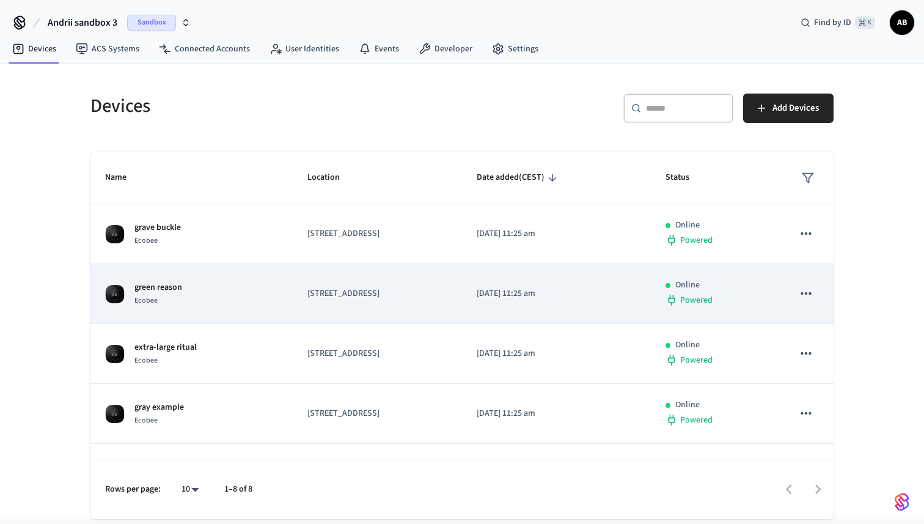
click at [175, 296] on div "Ecobee" at bounding box center [158, 300] width 48 height 13
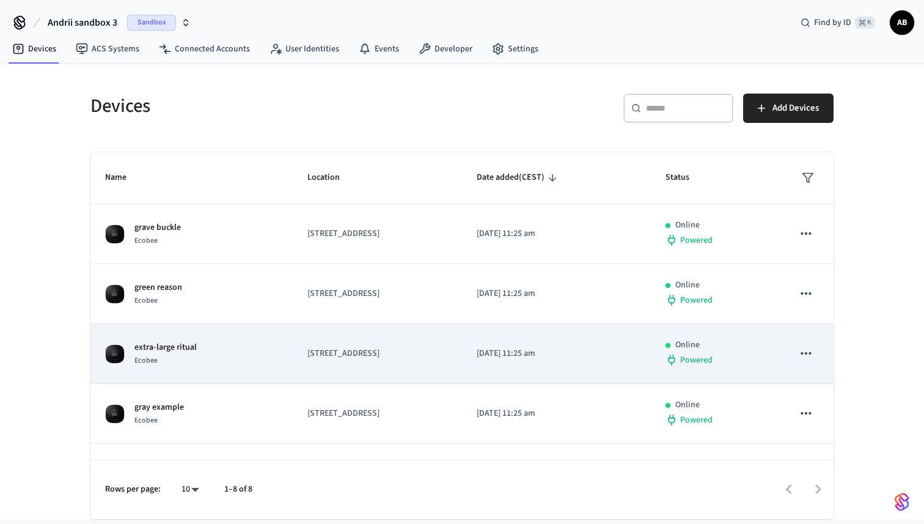
click at [188, 355] on div "Ecobee" at bounding box center [165, 360] width 62 height 13
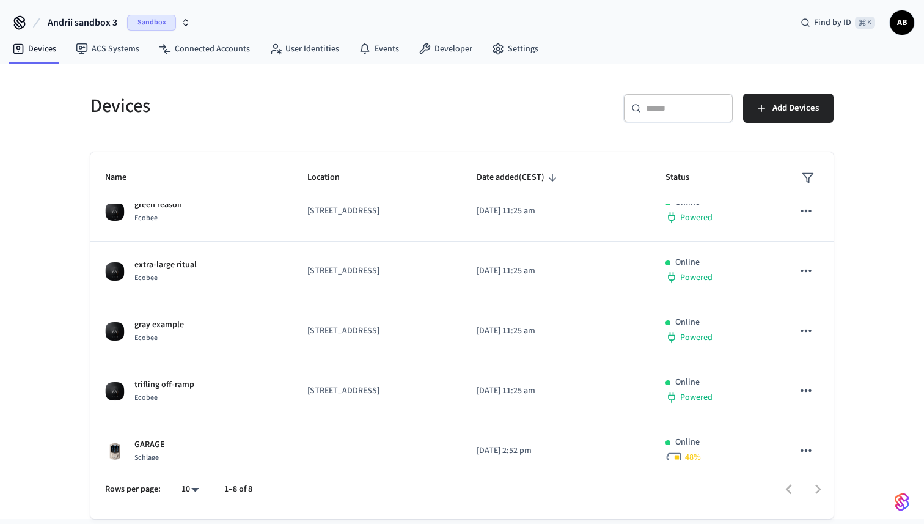
scroll to position [82, 0]
click at [188, 355] on td "gray example Ecobee" at bounding box center [191, 332] width 202 height 60
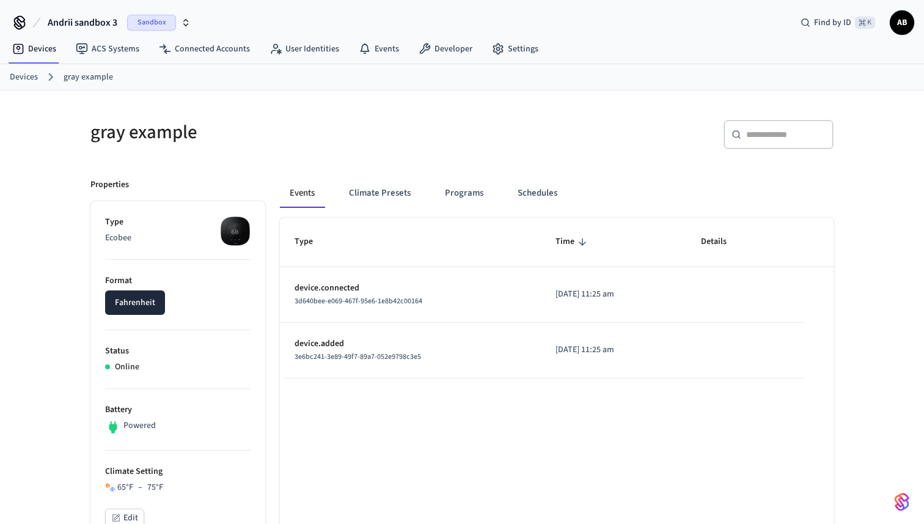
click at [188, 355] on p "Status" at bounding box center [177, 351] width 145 height 13
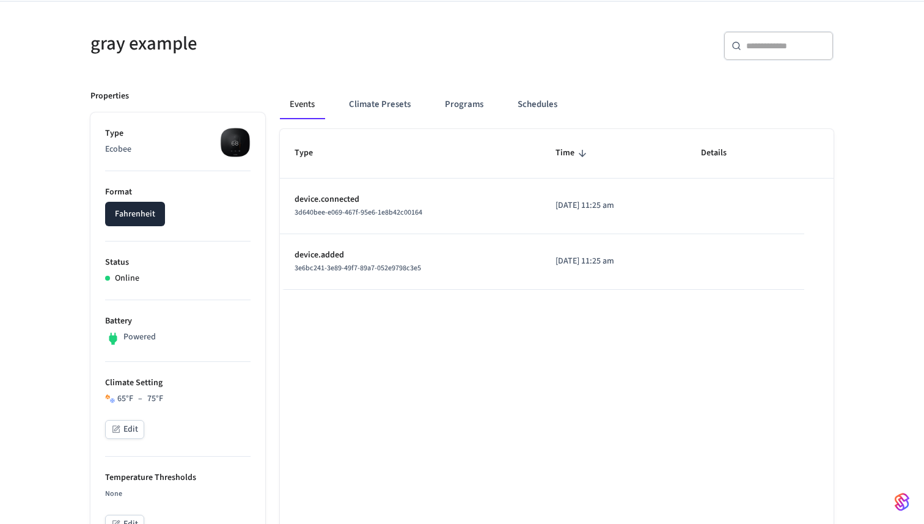
scroll to position [90, 0]
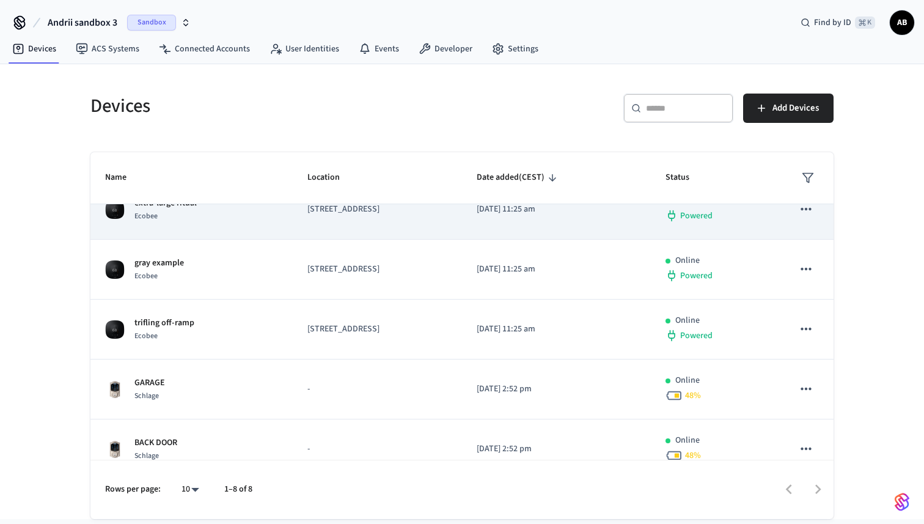
scroll to position [147, 0]
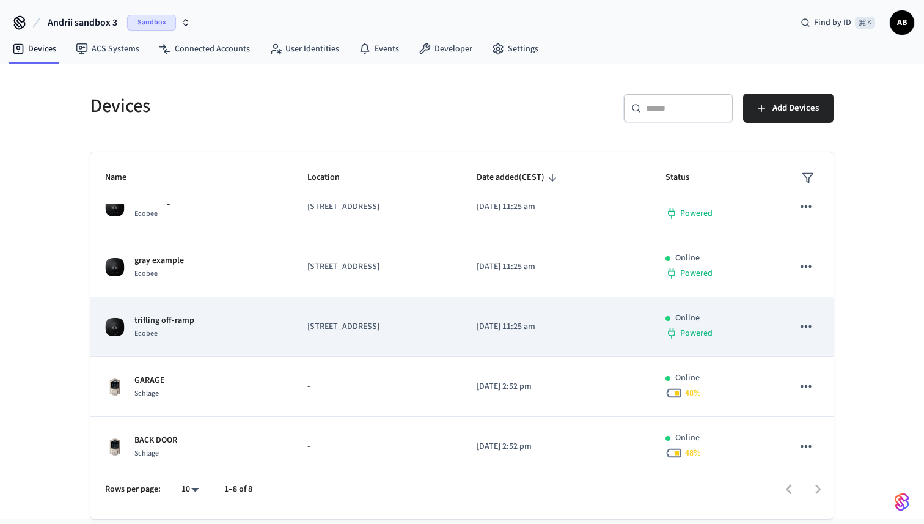
click at [210, 298] on td "trifling off-ramp Ecobee" at bounding box center [191, 327] width 202 height 60
